Goal: Information Seeking & Learning: Learn about a topic

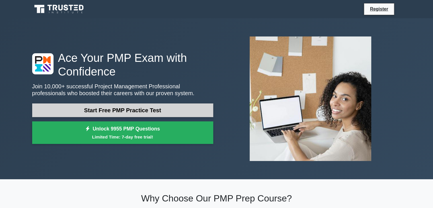
click at [133, 111] on link "Start Free PMP Practice Test" at bounding box center [122, 110] width 181 height 14
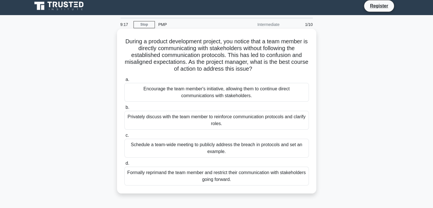
scroll to position [2, 0]
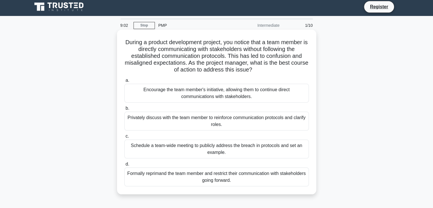
click at [212, 116] on div "Privately discuss with the team member to reinforce communication protocols and…" at bounding box center [216, 121] width 184 height 19
click at [124, 110] on input "b. Privately discuss with the team member to reinforce communication protocols …" at bounding box center [124, 108] width 0 height 4
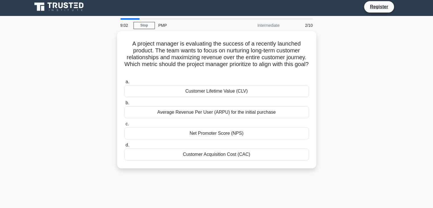
scroll to position [0, 0]
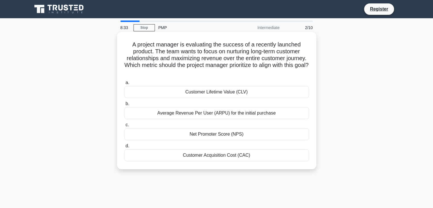
click at [251, 92] on div "Customer Lifetime Value (CLV)" at bounding box center [216, 92] width 184 height 12
click at [124, 85] on input "a. Customer Lifetime Value (CLV)" at bounding box center [124, 83] width 0 height 4
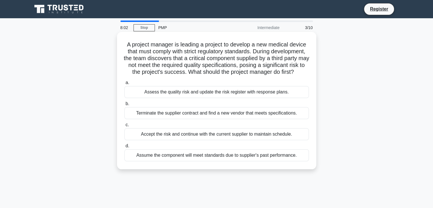
click at [249, 98] on div "Assess the quality risk and update the risk register with response plans." at bounding box center [216, 92] width 184 height 12
click at [124, 85] on input "a. Assess the quality risk and update the risk register with response plans." at bounding box center [124, 83] width 0 height 4
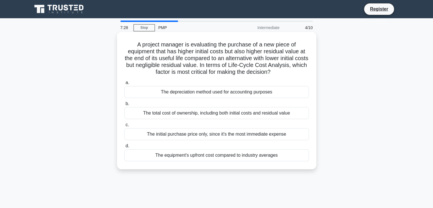
click at [249, 111] on div "The total cost of ownership, including both initial costs and residual value" at bounding box center [216, 113] width 184 height 12
click at [124, 106] on input "b. The total cost of ownership, including both initial costs and residual value" at bounding box center [124, 104] width 0 height 4
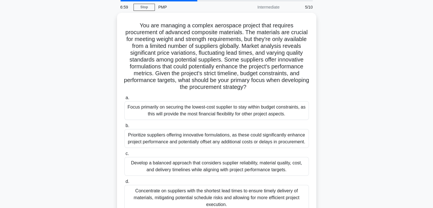
scroll to position [44, 0]
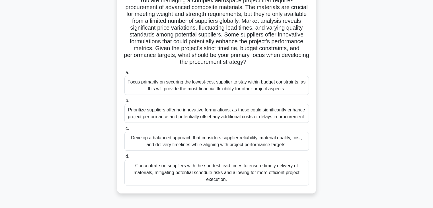
click at [234, 174] on div "Concentrate on suppliers with the shortest lead times to ensure timely delivery…" at bounding box center [216, 173] width 184 height 26
click at [124, 158] on input "d. Concentrate on suppliers with the shortest lead times to ensure timely deliv…" at bounding box center [124, 156] width 0 height 4
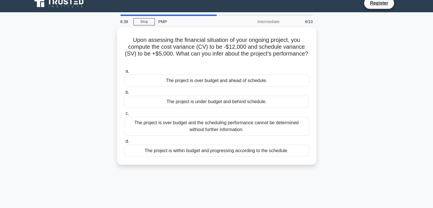
scroll to position [0, 0]
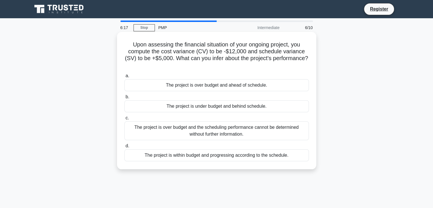
click at [216, 132] on div "The project is over budget and the scheduling performance cannot be determined …" at bounding box center [216, 130] width 184 height 19
click at [124, 120] on input "c. The project is over budget and the scheduling performance cannot be determin…" at bounding box center [124, 118] width 0 height 4
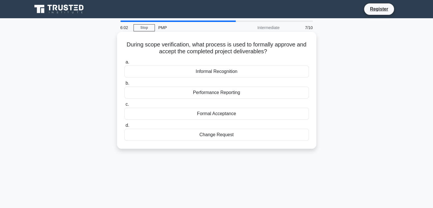
click at [217, 90] on div "Performance Reporting" at bounding box center [216, 92] width 184 height 12
click at [124, 85] on input "b. Performance Reporting" at bounding box center [124, 83] width 0 height 4
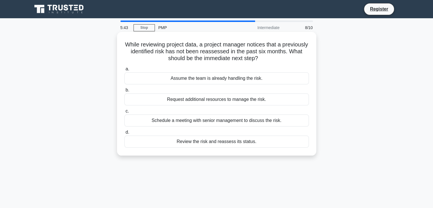
click at [228, 141] on div "Review the risk and reassess its status." at bounding box center [216, 141] width 184 height 12
click at [124, 134] on input "d. Review the risk and reassess its status." at bounding box center [124, 132] width 0 height 4
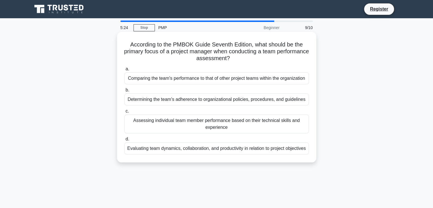
click at [222, 154] on div "Evaluating team dynamics, collaboration, and productivity in relation to projec…" at bounding box center [216, 148] width 184 height 12
click at [124, 141] on input "d. Evaluating team dynamics, collaboration, and productivity in relation to pro…" at bounding box center [124, 139] width 0 height 4
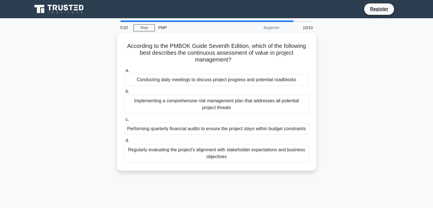
click at [222, 155] on div "Regularly evaluating the project's alignment with stakeholder expectations and …" at bounding box center [216, 153] width 184 height 19
click at [124, 142] on input "d. Regularly evaluating the project's alignment with stakeholder expectations a…" at bounding box center [124, 141] width 0 height 4
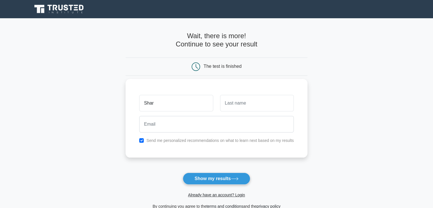
type input "Sharma"
click at [232, 106] on input "text" at bounding box center [257, 103] width 74 height 17
type input "R"
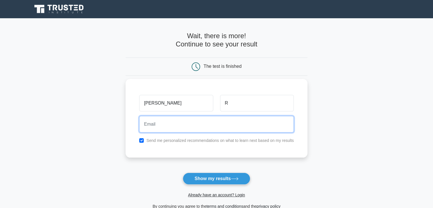
click at [210, 126] on input "email" at bounding box center [216, 124] width 154 height 17
type input "shma185@gmail.com"
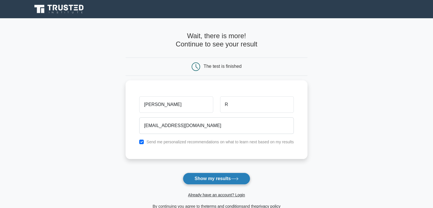
click at [231, 179] on button "Show my results" at bounding box center [216, 178] width 67 height 12
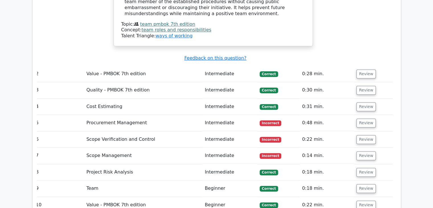
scroll to position [732, 0]
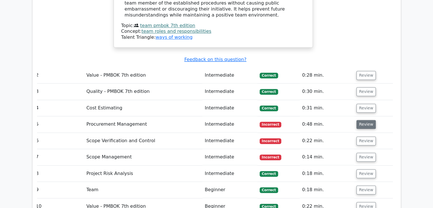
click at [361, 120] on button "Review" at bounding box center [365, 124] width 19 height 9
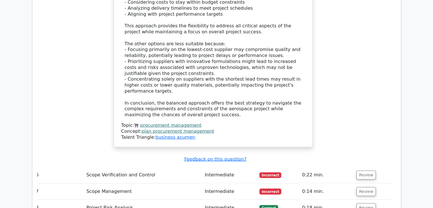
scroll to position [1216, 0]
click at [366, 170] on button "Review" at bounding box center [365, 174] width 19 height 9
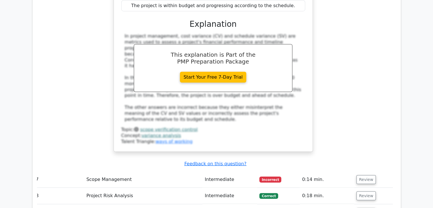
scroll to position [1508, 0]
click at [365, 175] on button "Review" at bounding box center [365, 179] width 19 height 9
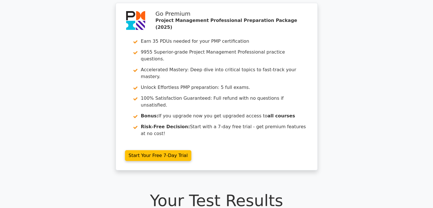
scroll to position [0, 0]
